Goal: Information Seeking & Learning: Learn about a topic

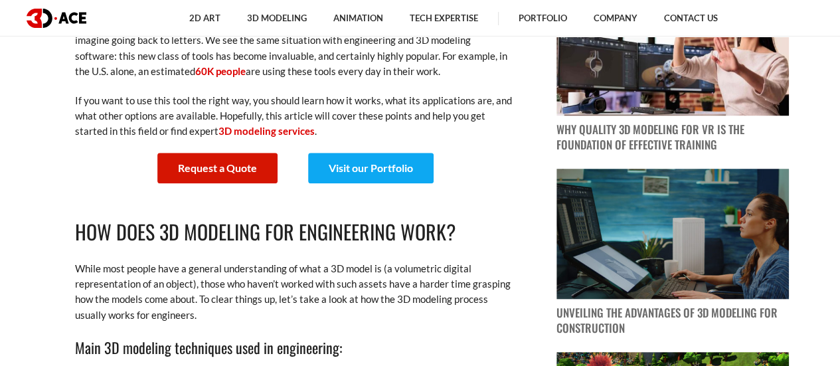
scroll to position [398, 0]
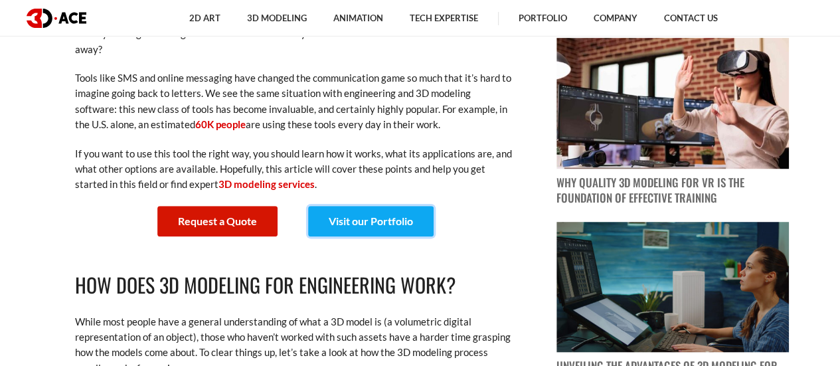
click at [355, 221] on link "Visit our Portfolio" at bounding box center [370, 221] width 125 height 31
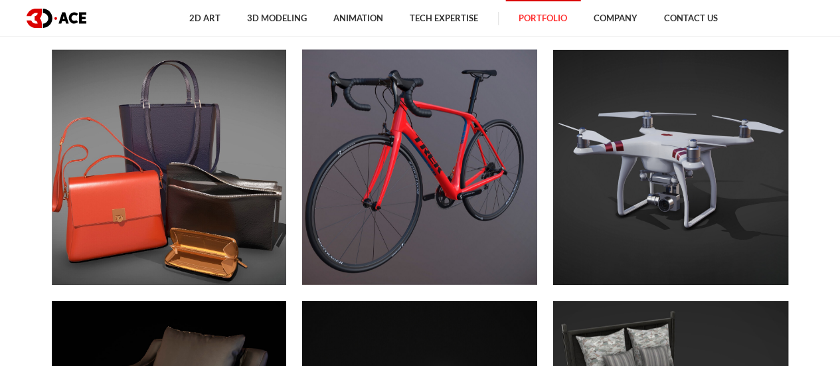
scroll to position [4648, 0]
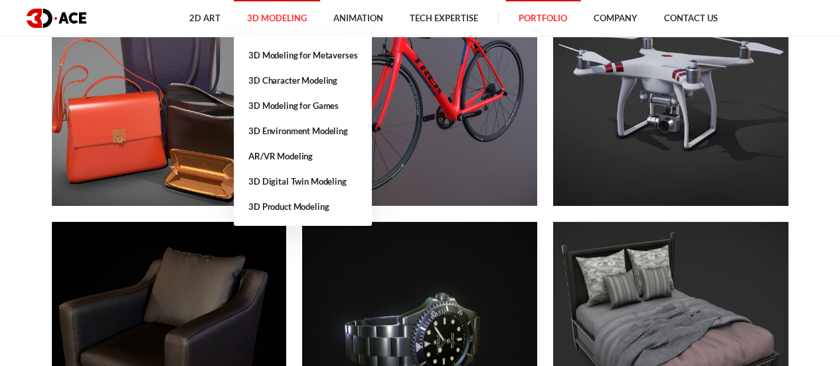
click at [259, 18] on link "3D Modeling" at bounding box center [277, 18] width 86 height 37
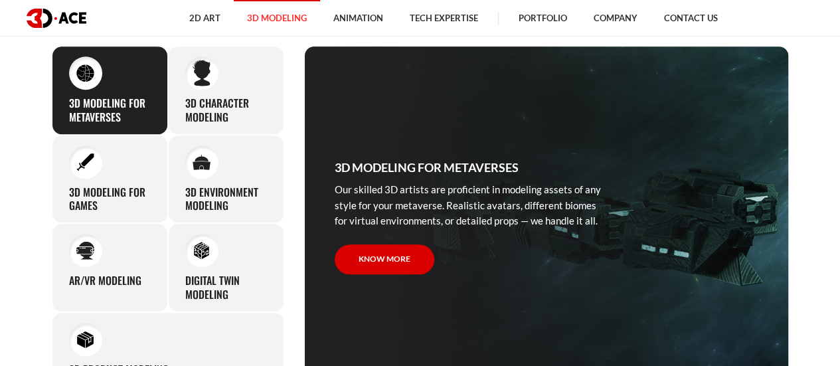
scroll to position [505, 0]
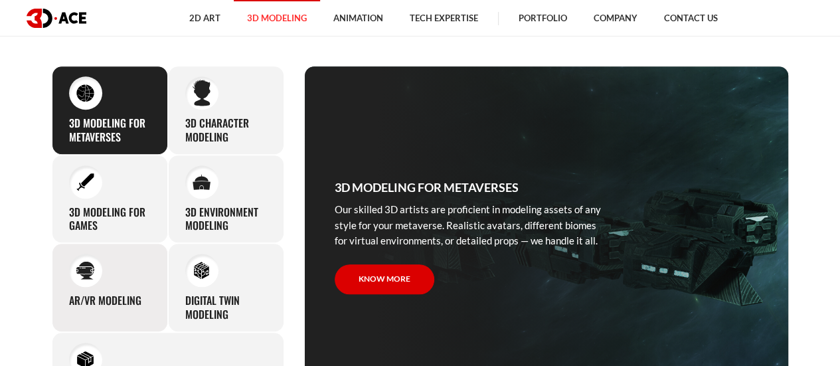
click at [127, 281] on div "AR/VR modeling Our custom 3D modeling company makes use of all the experience a…" at bounding box center [110, 287] width 116 height 89
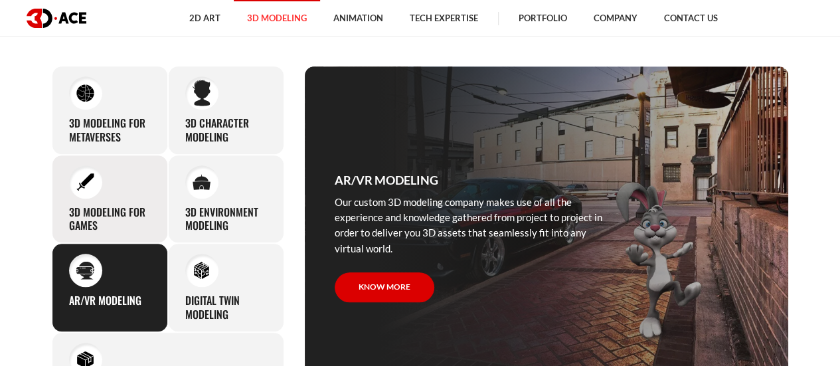
click at [124, 208] on h3 "3D modeling for games" at bounding box center [110, 219] width 82 height 28
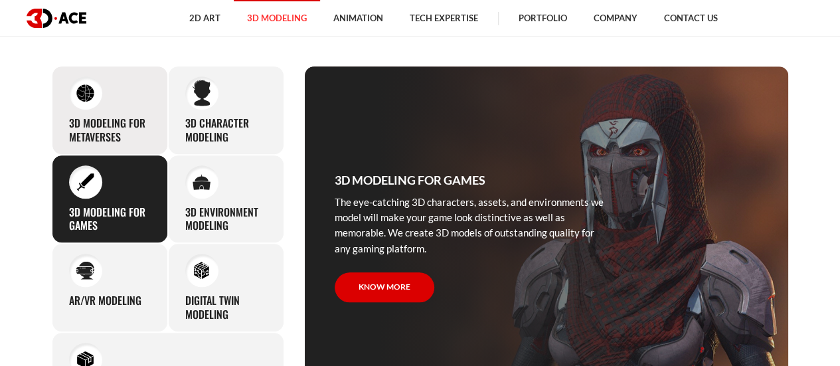
click at [155, 123] on div "3D Modeling for Metaverses Our skilled 3D artists are proficient in modeling as…" at bounding box center [110, 110] width 116 height 89
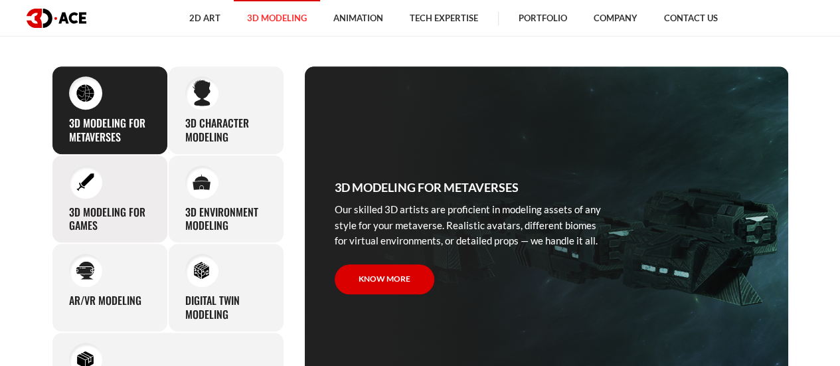
click at [121, 177] on div "3D modeling for games The eye-catching 3D characters, assets, and environments …" at bounding box center [110, 199] width 116 height 89
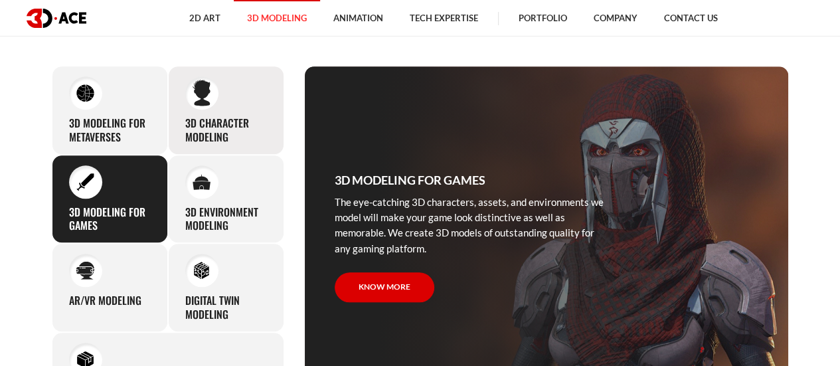
click at [213, 110] on div "3D character modeling We are fond of making memorable characters that captivate…" at bounding box center [226, 110] width 116 height 89
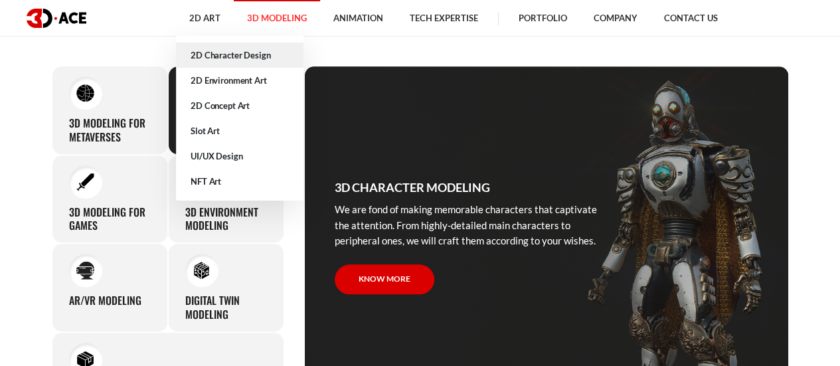
click at [220, 55] on link "2D Character Design" at bounding box center [239, 54] width 127 height 25
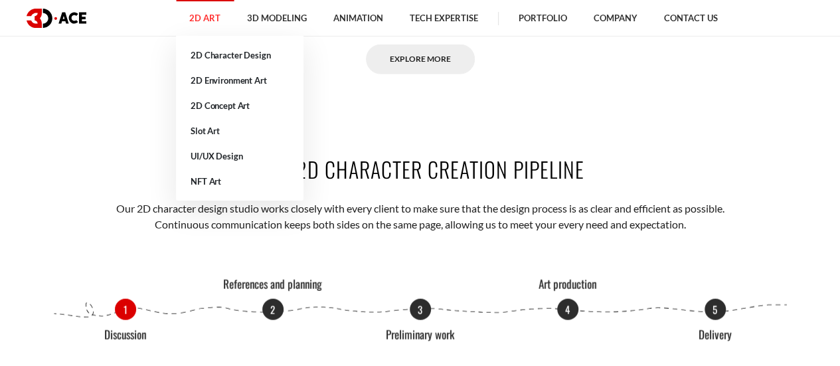
scroll to position [1275, 0]
